Goal: Transaction & Acquisition: Purchase product/service

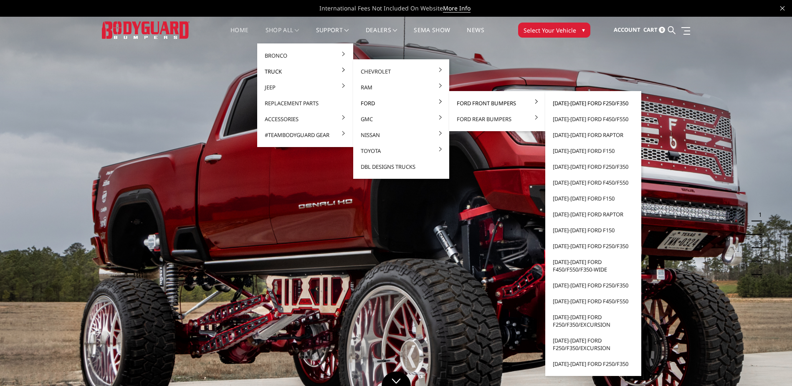
click at [557, 101] on link "[DATE]-[DATE] Ford F250/F350" at bounding box center [593, 103] width 89 height 16
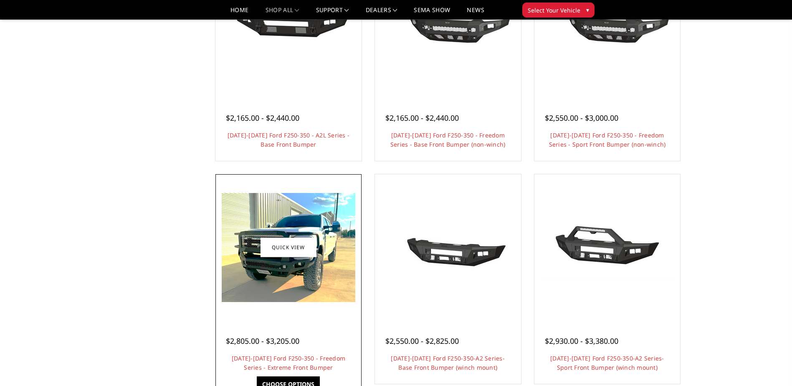
scroll to position [376, 0]
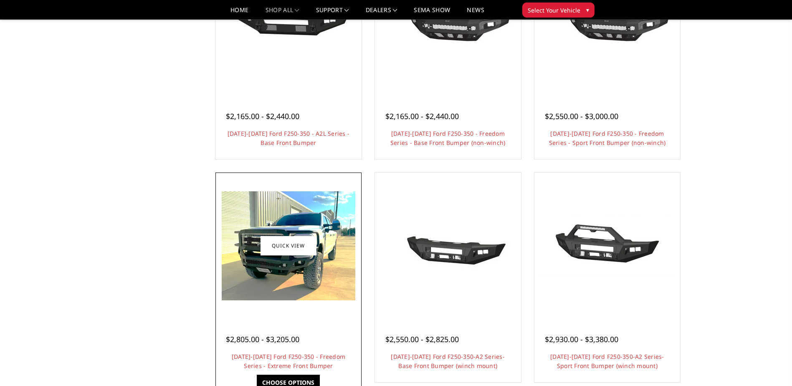
click at [325, 250] on img at bounding box center [289, 245] width 134 height 109
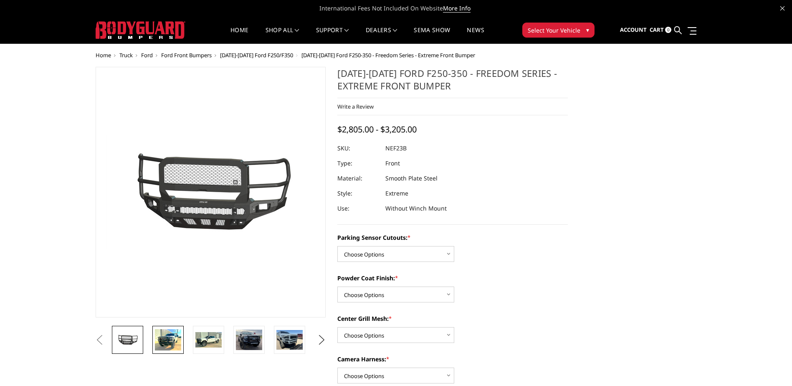
click at [165, 344] on img at bounding box center [168, 339] width 26 height 21
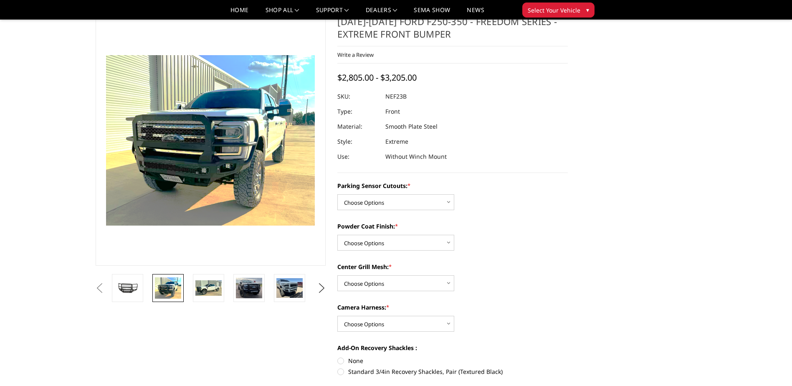
scroll to position [42, 0]
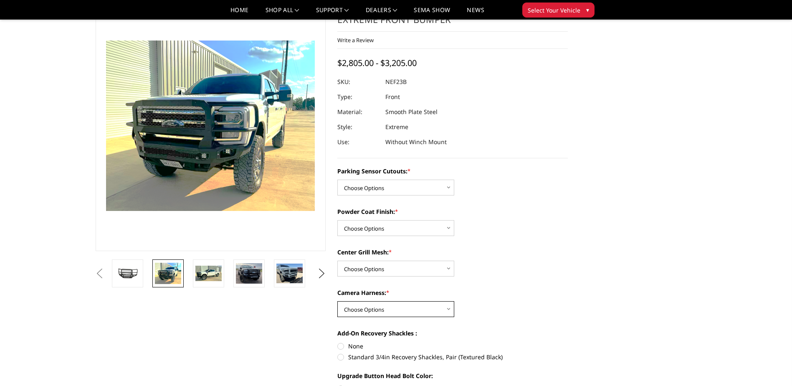
click at [395, 304] on select "Choose Options WITH Camera Harness WITHOUT Camera Harness" at bounding box center [395, 309] width 117 height 16
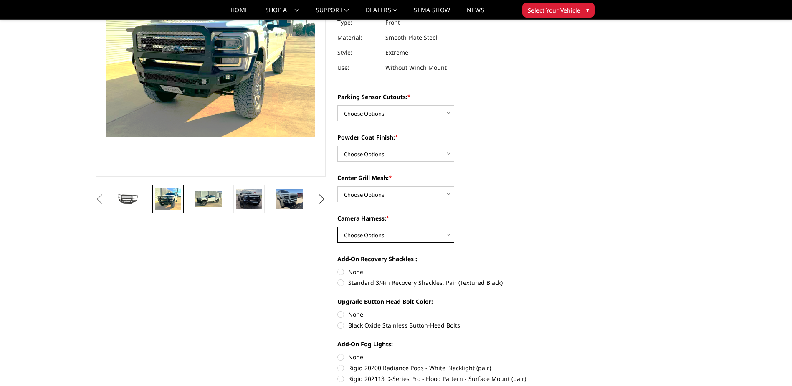
scroll to position [0, 0]
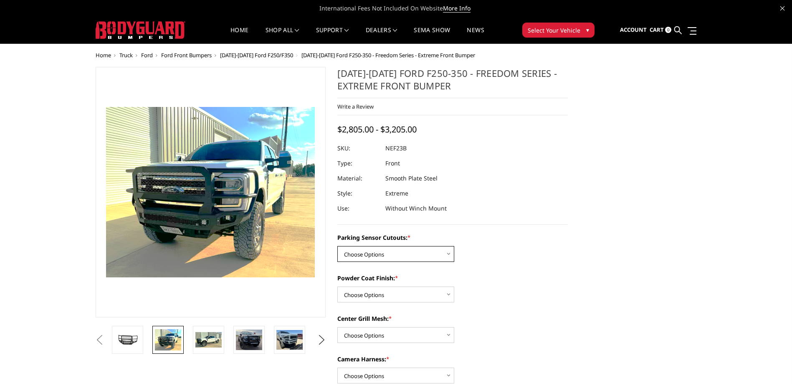
click at [425, 256] on select "Choose Options No - Without Parking Sensor Cutouts Yes - With Parking Sensor Cu…" at bounding box center [395, 254] width 117 height 16
select select "2583"
click at [337, 246] on select "Choose Options No - Without Parking Sensor Cutouts Yes - With Parking Sensor Cu…" at bounding box center [395, 254] width 117 height 16
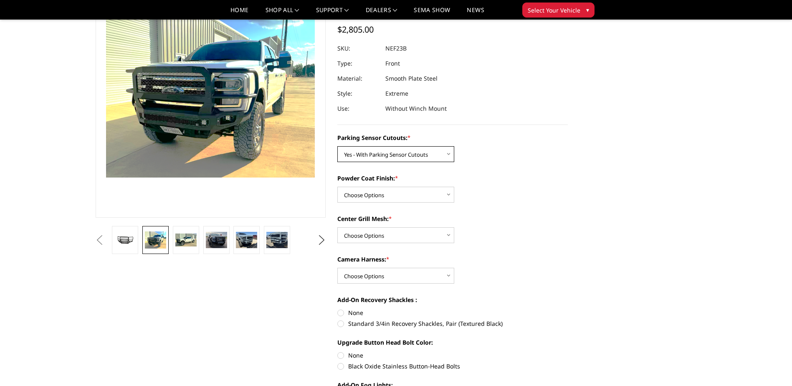
scroll to position [84, 0]
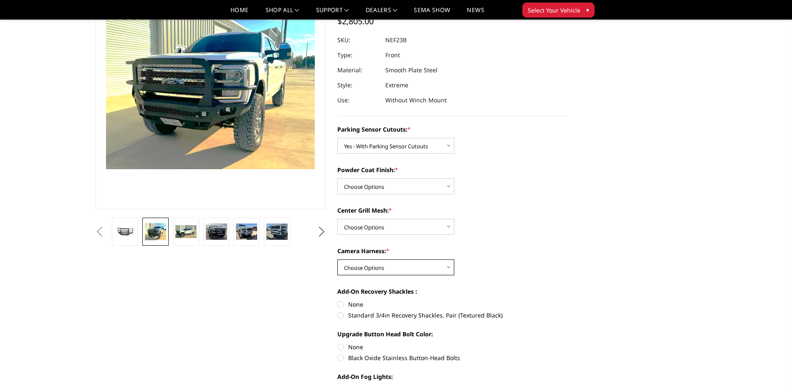
click at [418, 272] on select "Choose Options WITH Camera Harness WITHOUT Camera Harness" at bounding box center [395, 267] width 117 height 16
select select "2588"
click at [337, 259] on select "Choose Options WITH Camera Harness WITHOUT Camera Harness" at bounding box center [395, 267] width 117 height 16
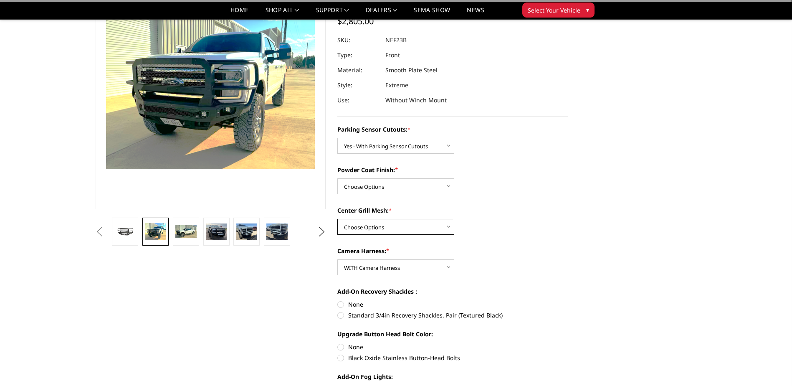
click at [411, 227] on select "Choose Options With Center Grill Mesh Without Center Grill Mesh" at bounding box center [395, 227] width 117 height 16
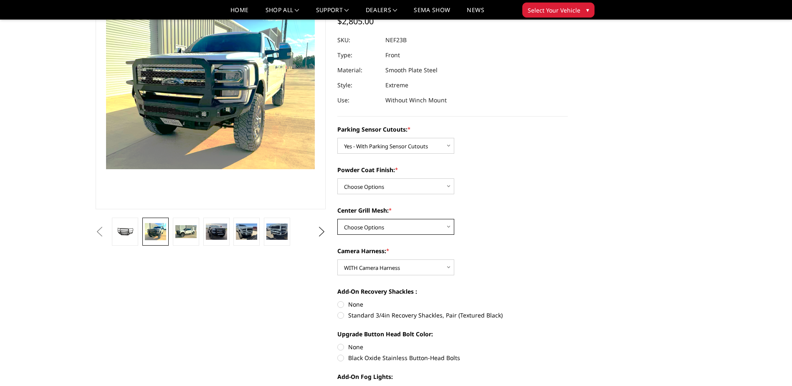
select select "2586"
click at [337, 219] on select "Choose Options With Center Grill Mesh Without Center Grill Mesh" at bounding box center [395, 227] width 117 height 16
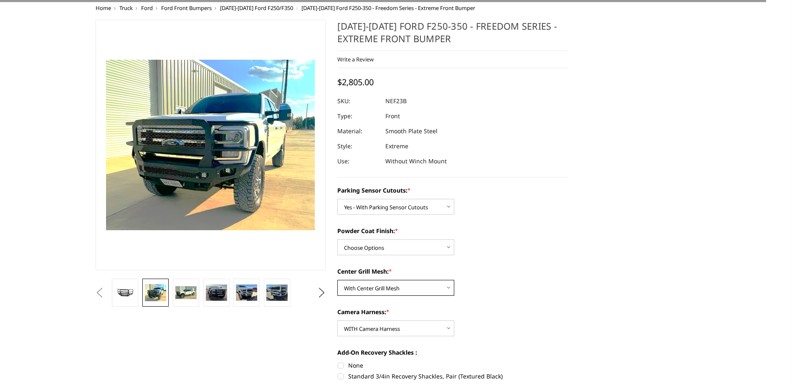
scroll to position [0, 0]
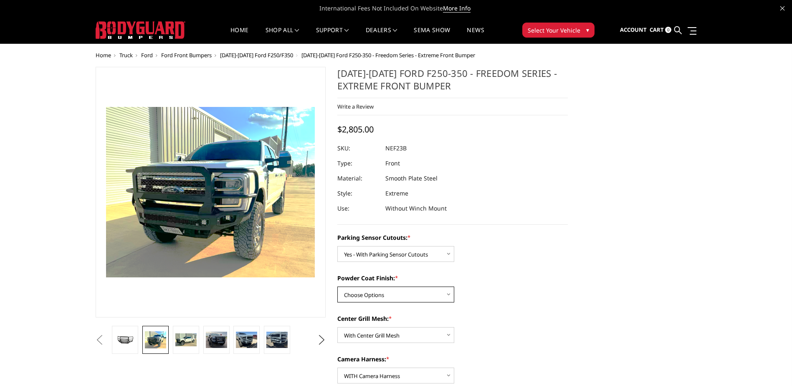
click at [417, 295] on select "Choose Options Bare Metal Textured Black Powder Coat" at bounding box center [395, 294] width 117 height 16
select select "2585"
click at [337, 286] on select "Choose Options Bare Metal Textured Black Powder Coat" at bounding box center [395, 294] width 117 height 16
